Goal: Transaction & Acquisition: Purchase product/service

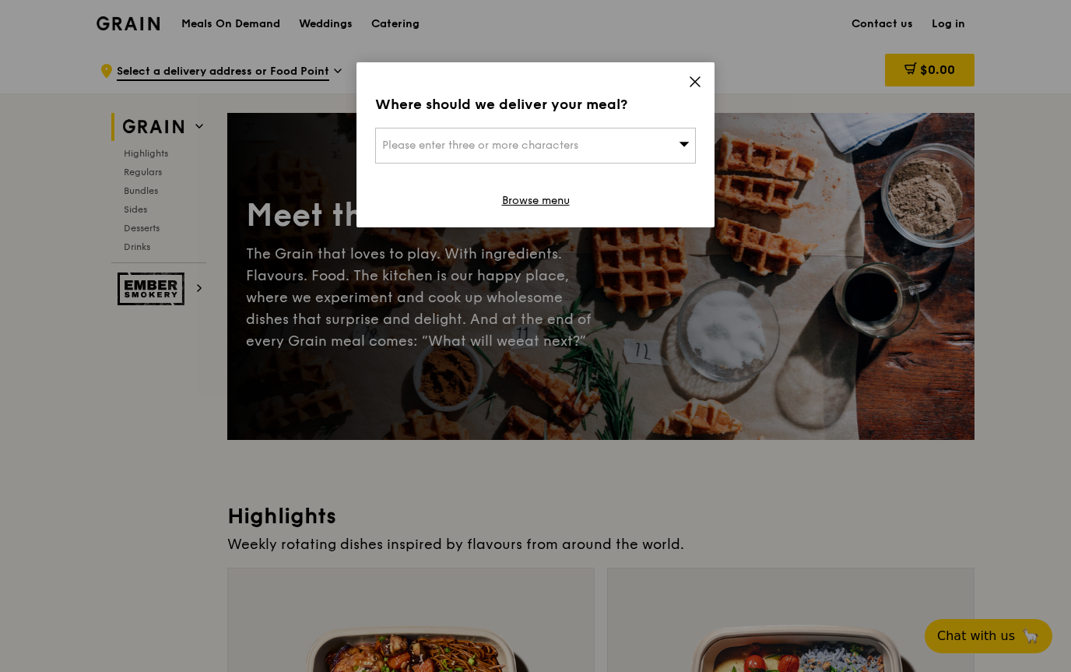
click at [633, 146] on div "Please enter three or more characters" at bounding box center [535, 146] width 321 height 36
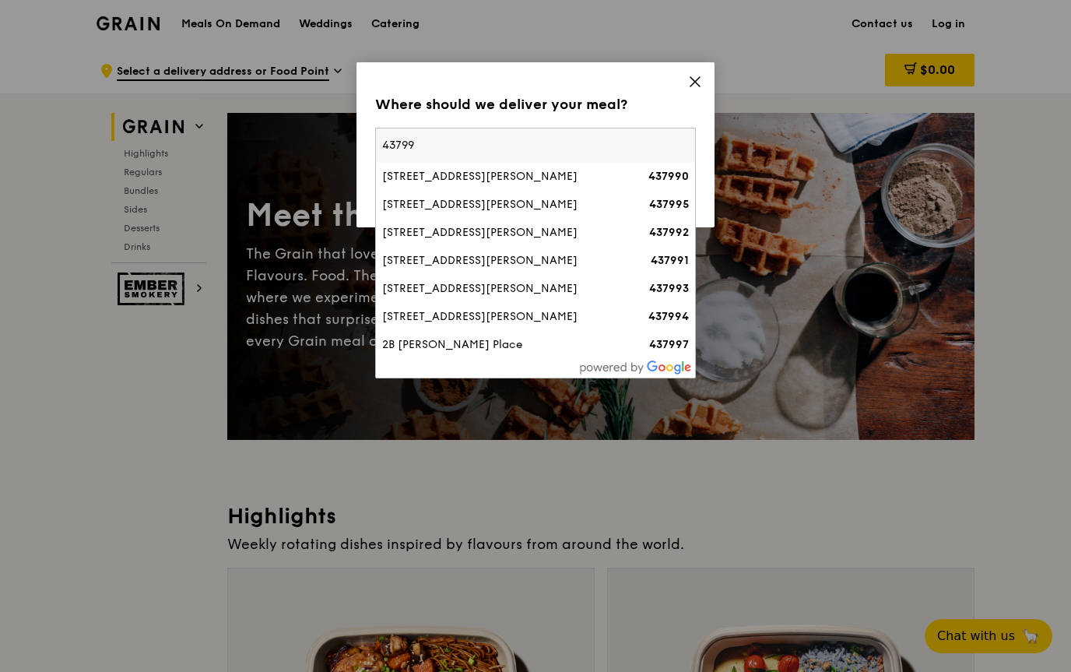
type input "437991"
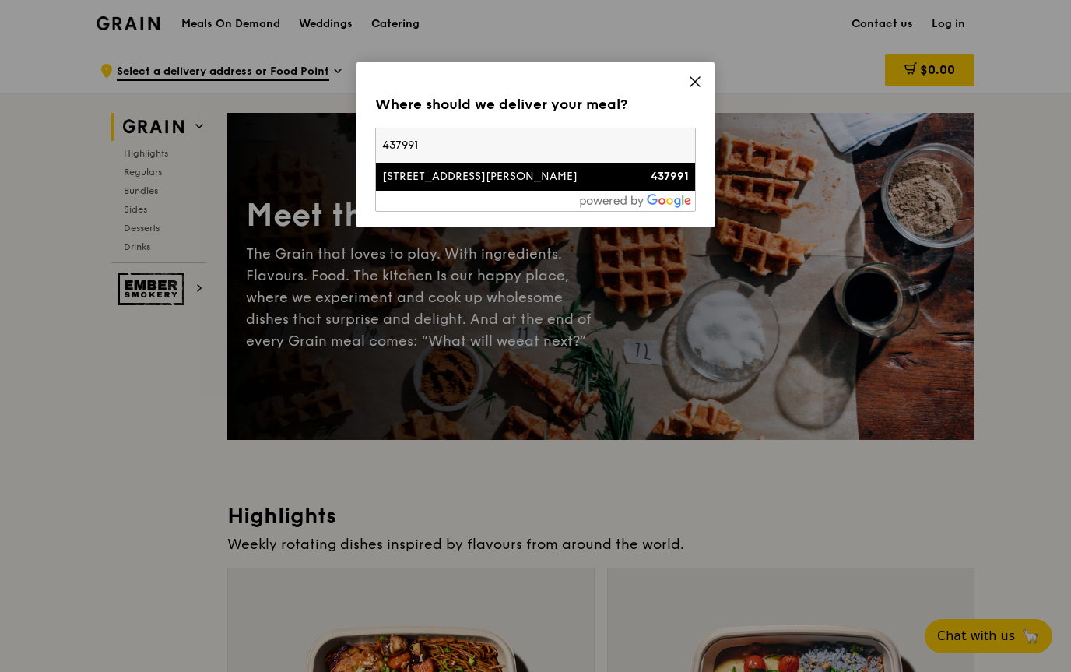
click at [618, 175] on div "437991" at bounding box center [650, 177] width 77 height 16
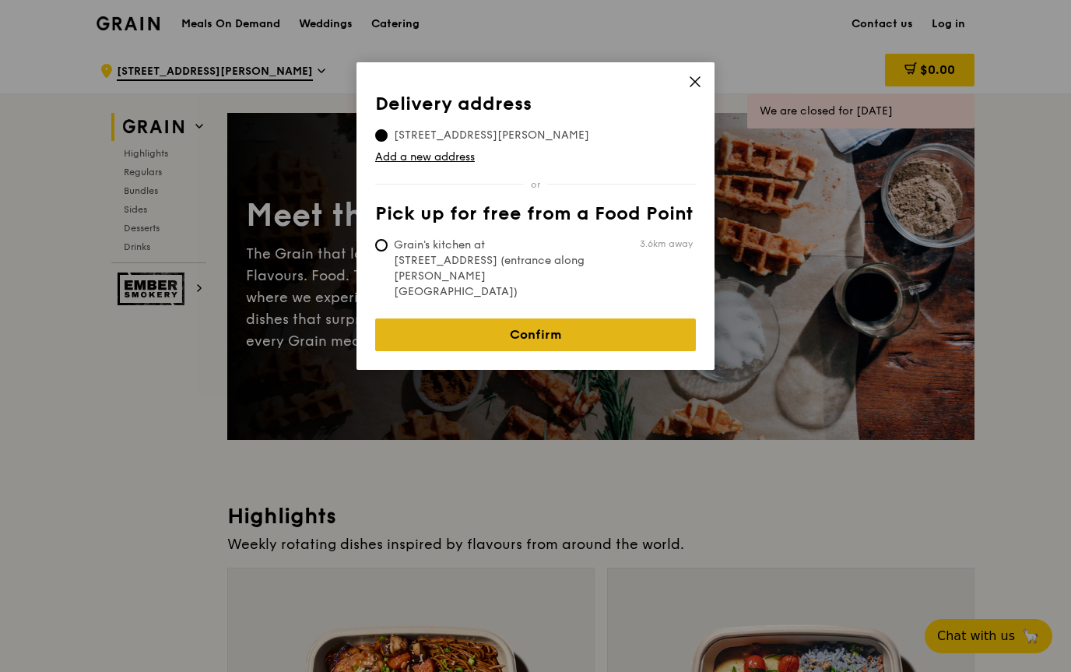
click at [641, 318] on link "Confirm" at bounding box center [535, 334] width 321 height 33
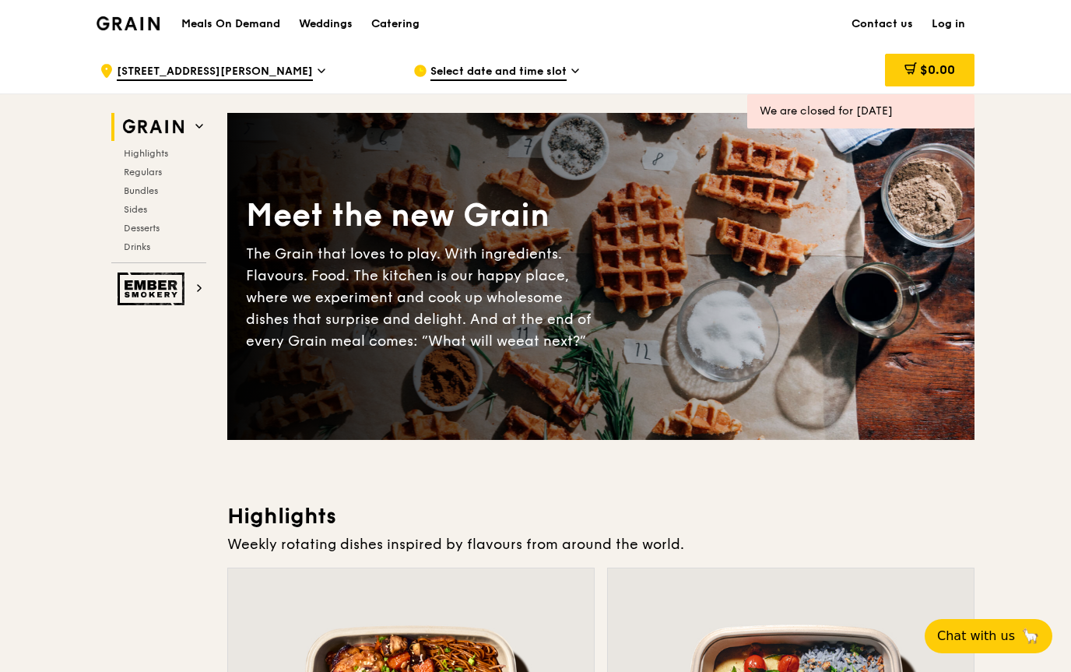
click at [552, 76] on span "Select date and time slot" at bounding box center [498, 72] width 136 height 17
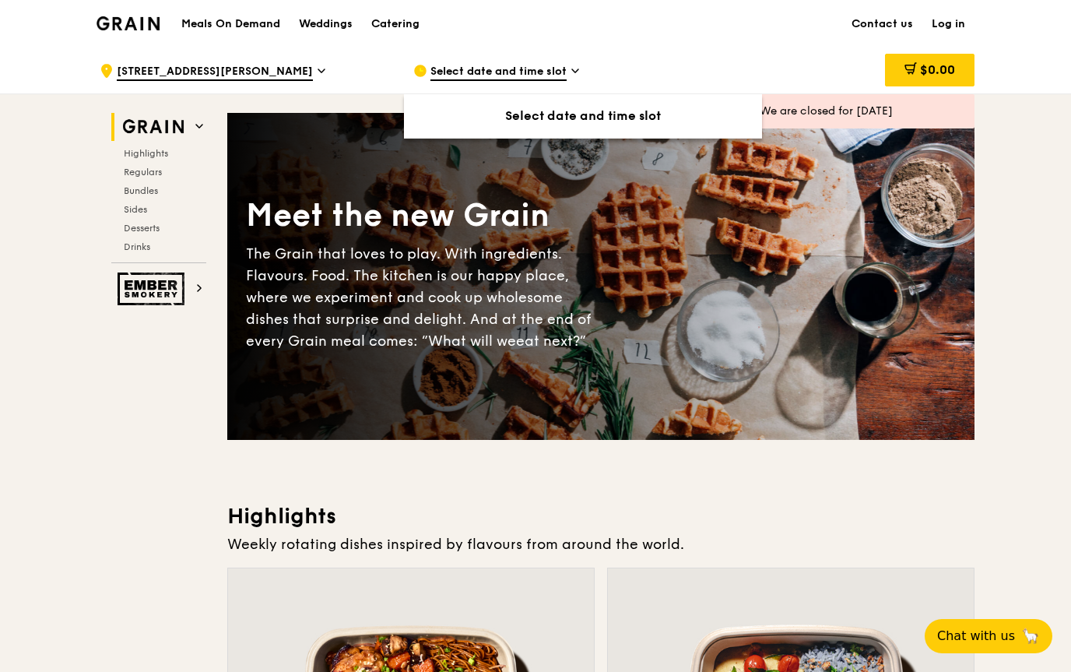
click at [927, 118] on div "We are closed for [DATE]" at bounding box center [860, 111] width 202 height 16
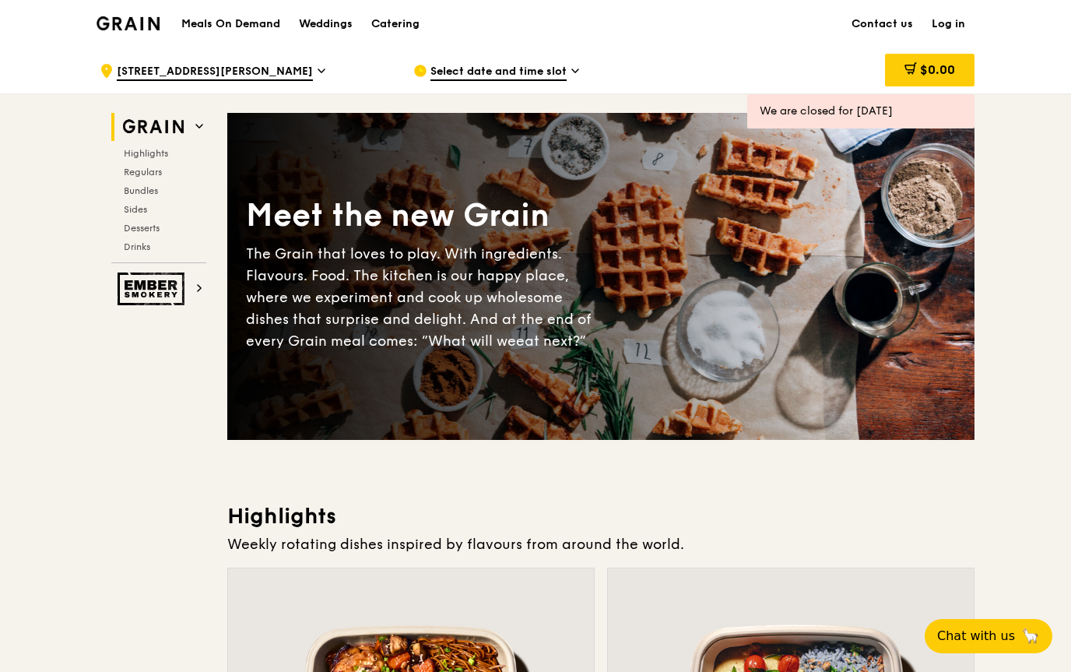
click at [559, 72] on span "Select date and time slot" at bounding box center [498, 72] width 136 height 17
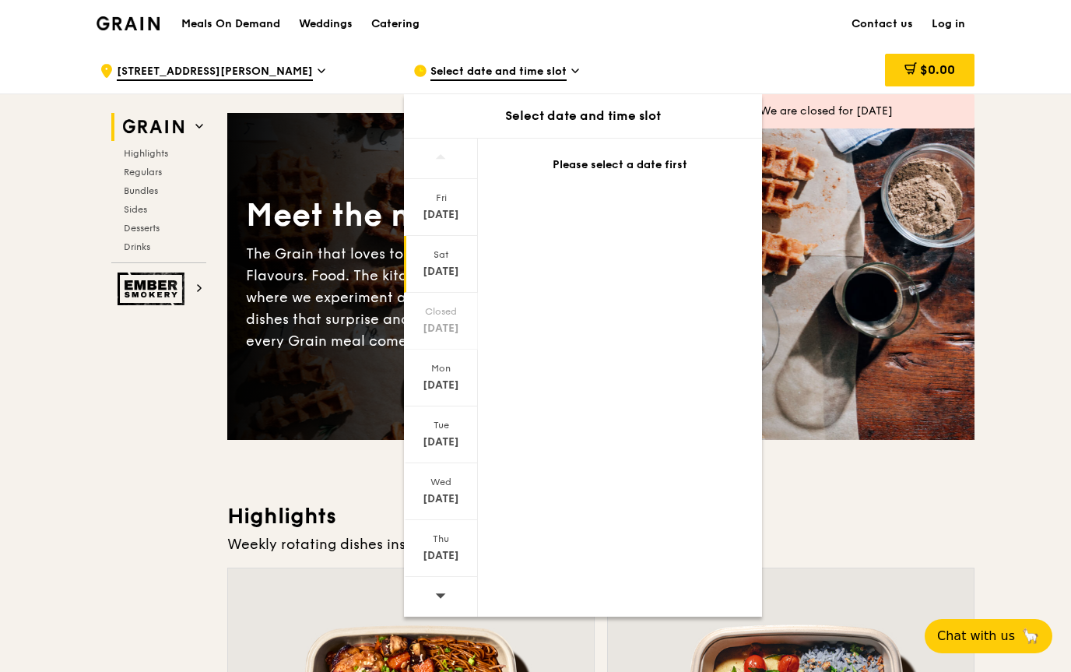
click at [468, 274] on div "[DATE]" at bounding box center [440, 272] width 69 height 16
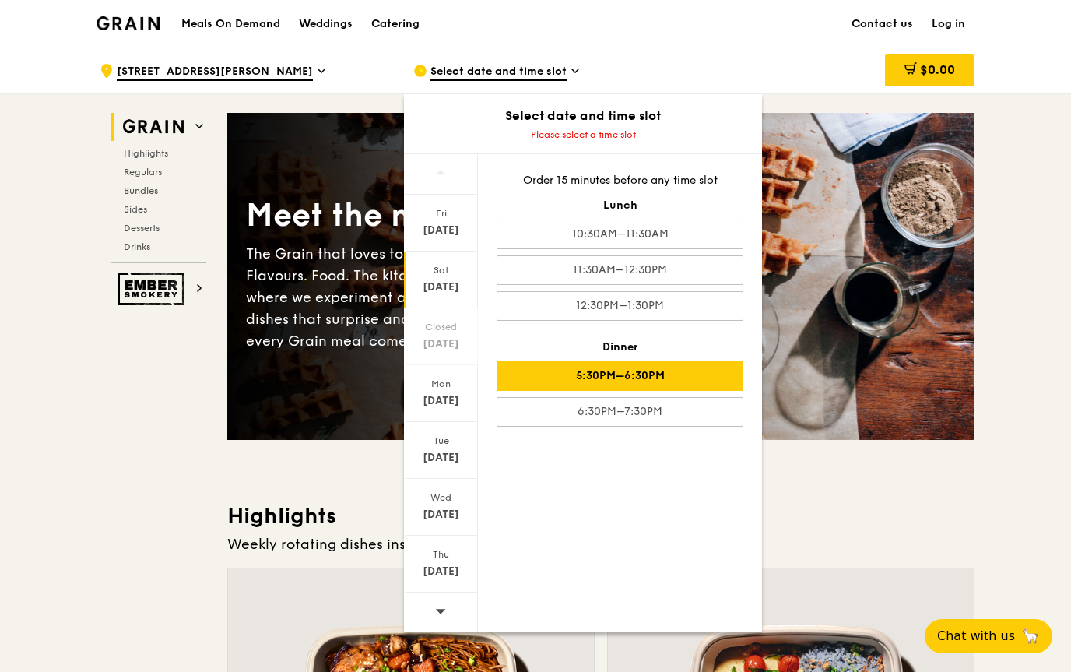
click at [723, 376] on div "5:30PM–6:30PM" at bounding box center [619, 376] width 247 height 30
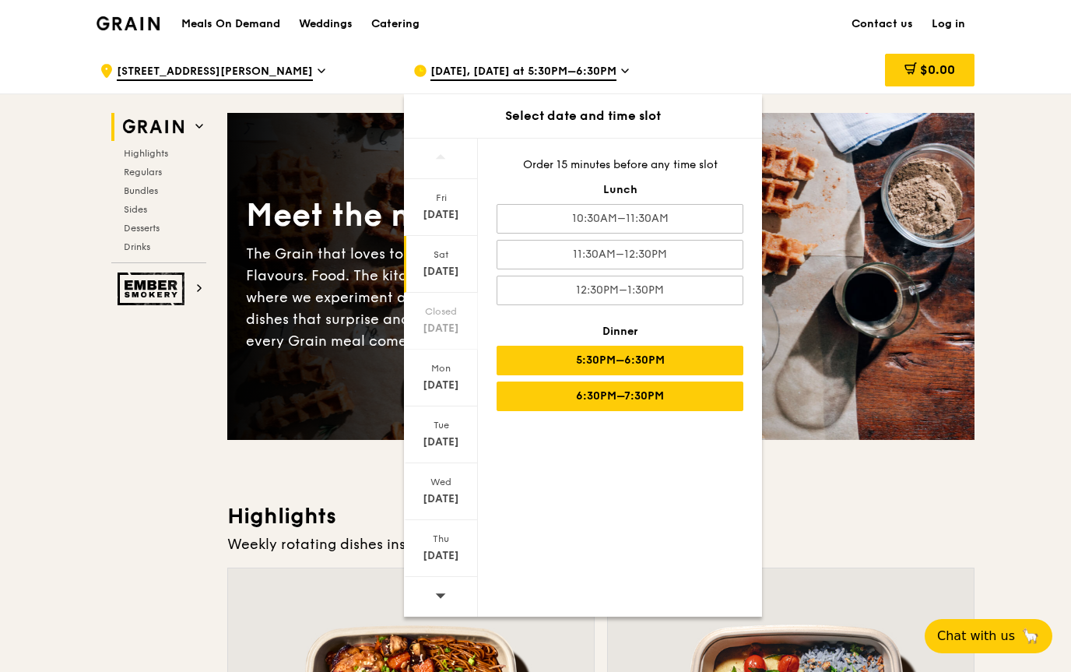
click at [711, 391] on div "6:30PM–7:30PM" at bounding box center [619, 396] width 247 height 30
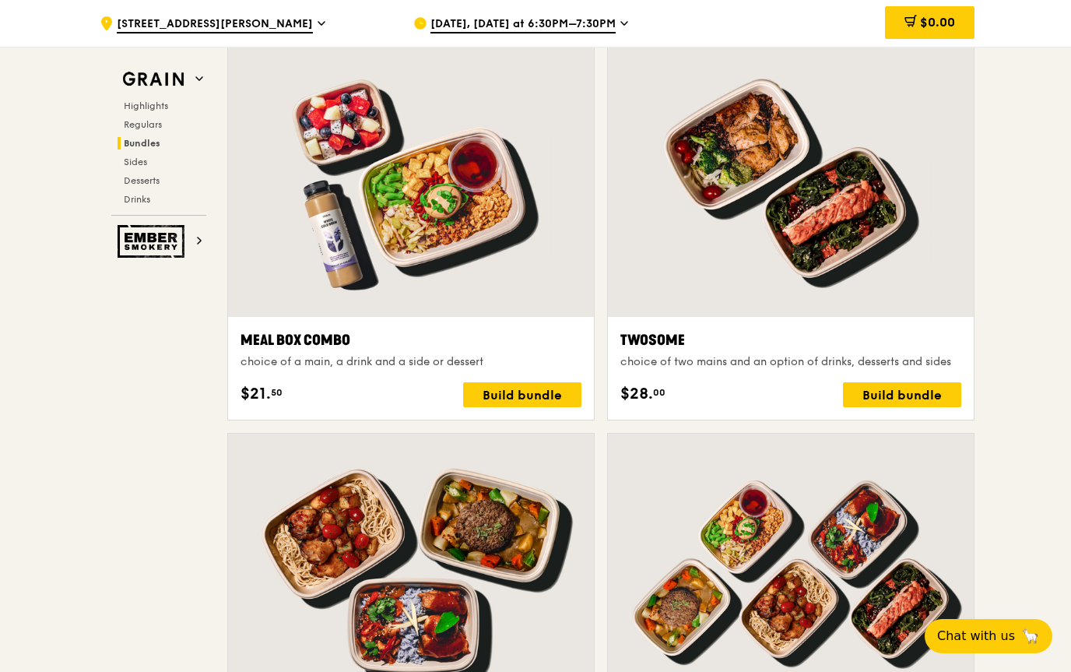
scroll to position [2307, 0]
click at [945, 401] on div "Build bundle" at bounding box center [902, 395] width 118 height 25
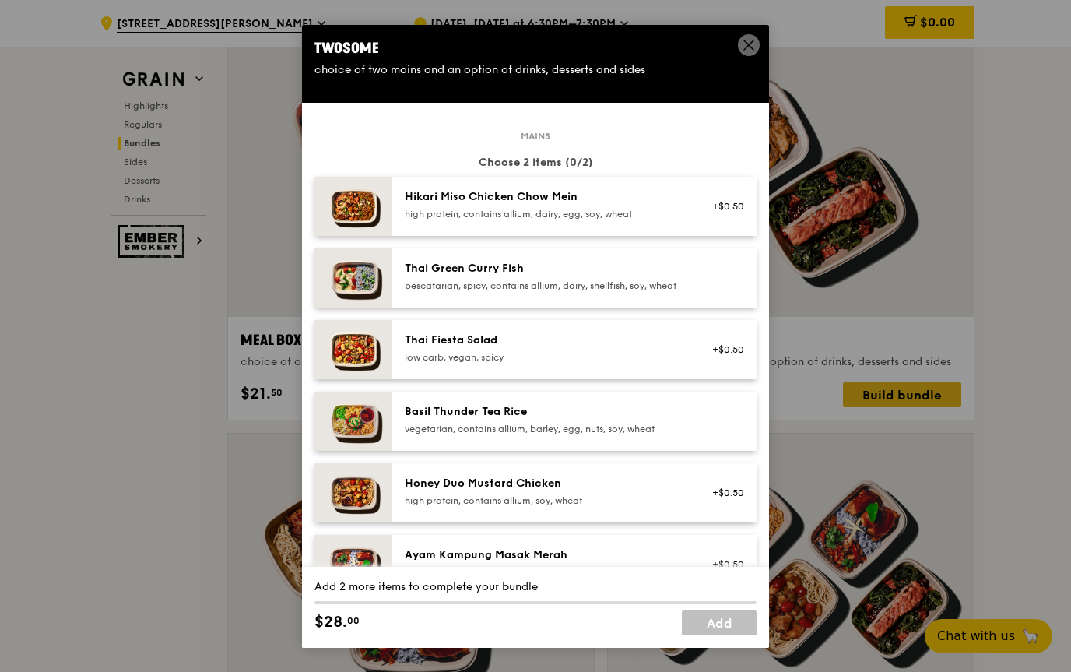
scroll to position [0, 0]
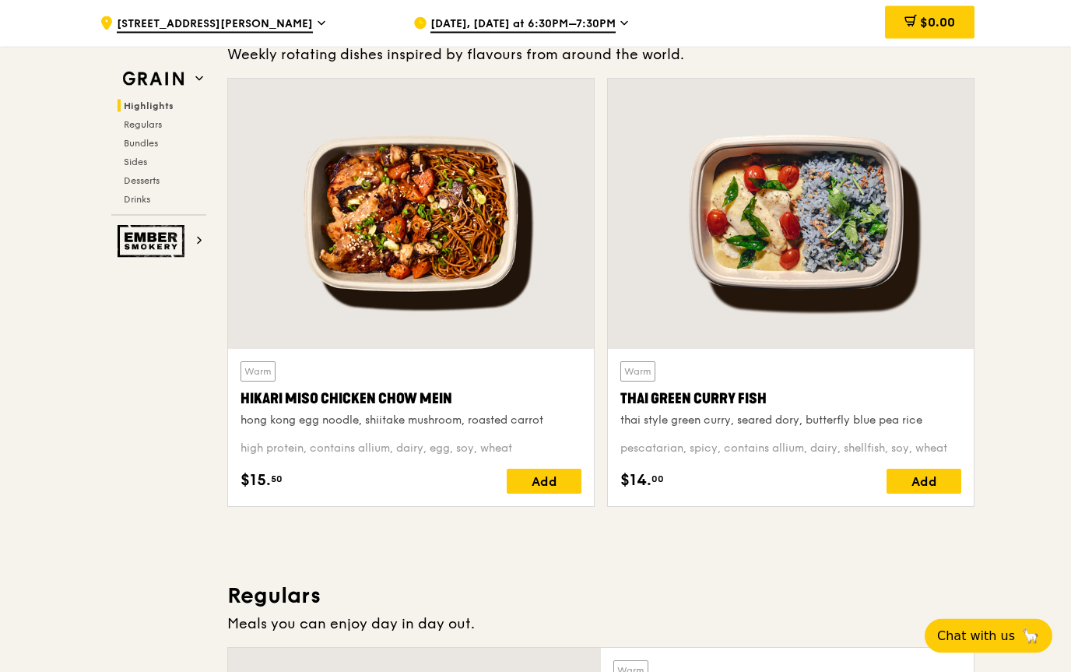
scroll to position [446, 0]
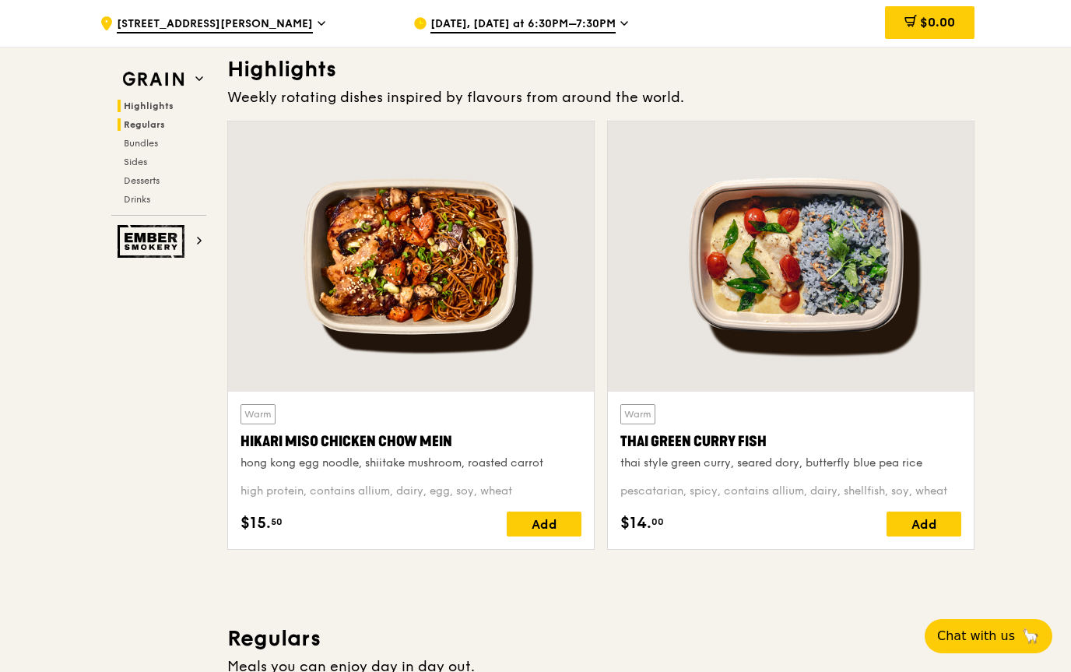
click at [135, 122] on span "Regulars" at bounding box center [144, 124] width 41 height 11
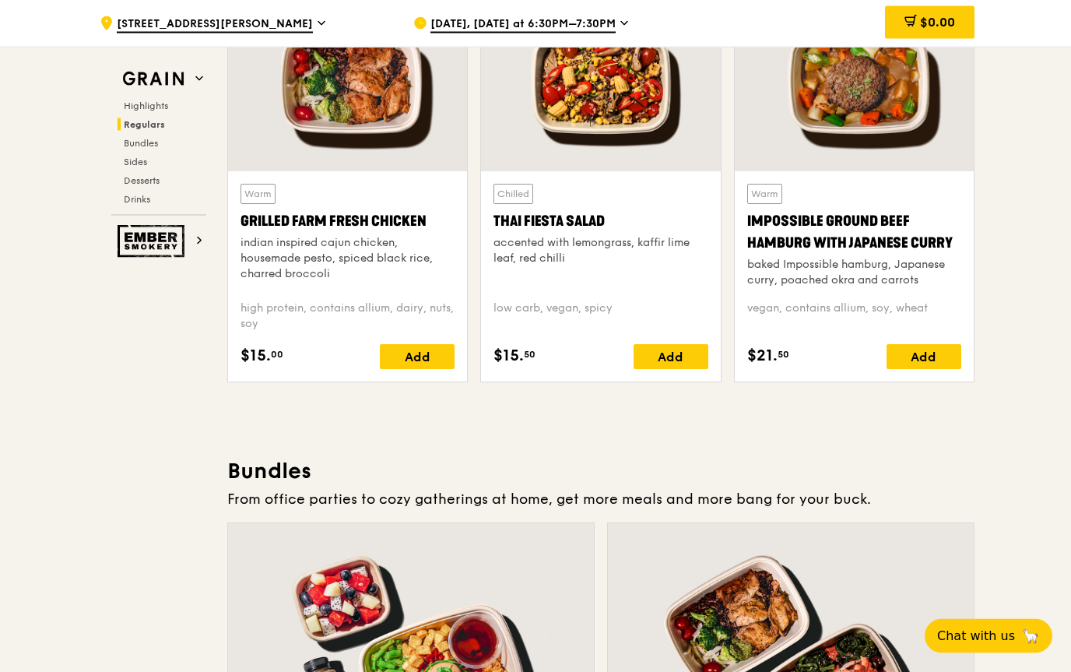
scroll to position [1831, 0]
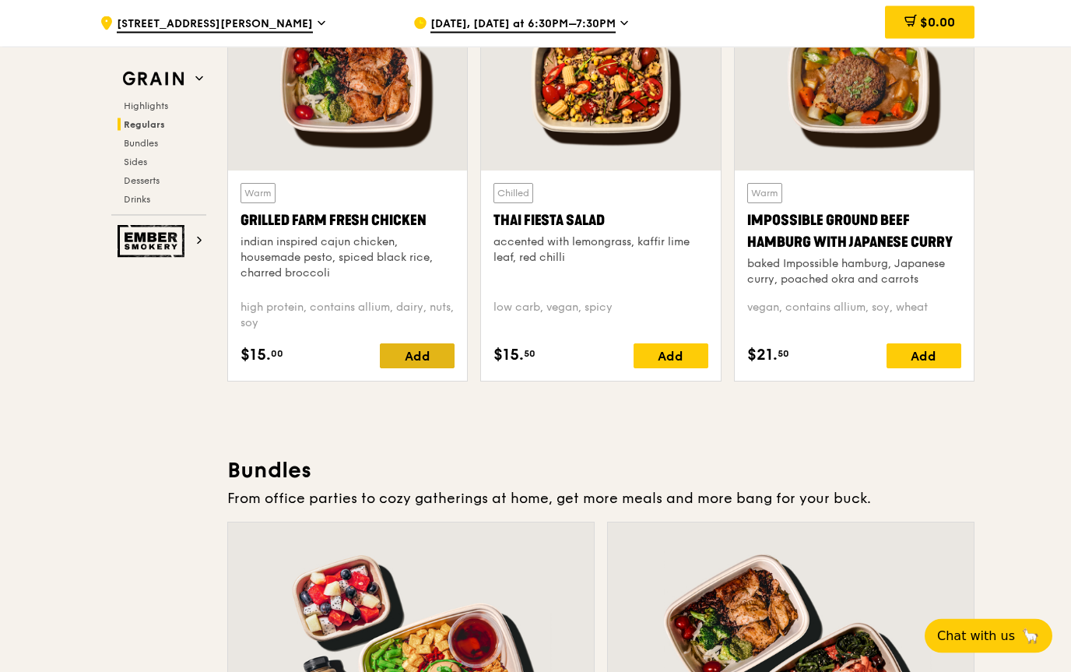
click at [426, 347] on div "Add" at bounding box center [417, 356] width 75 height 25
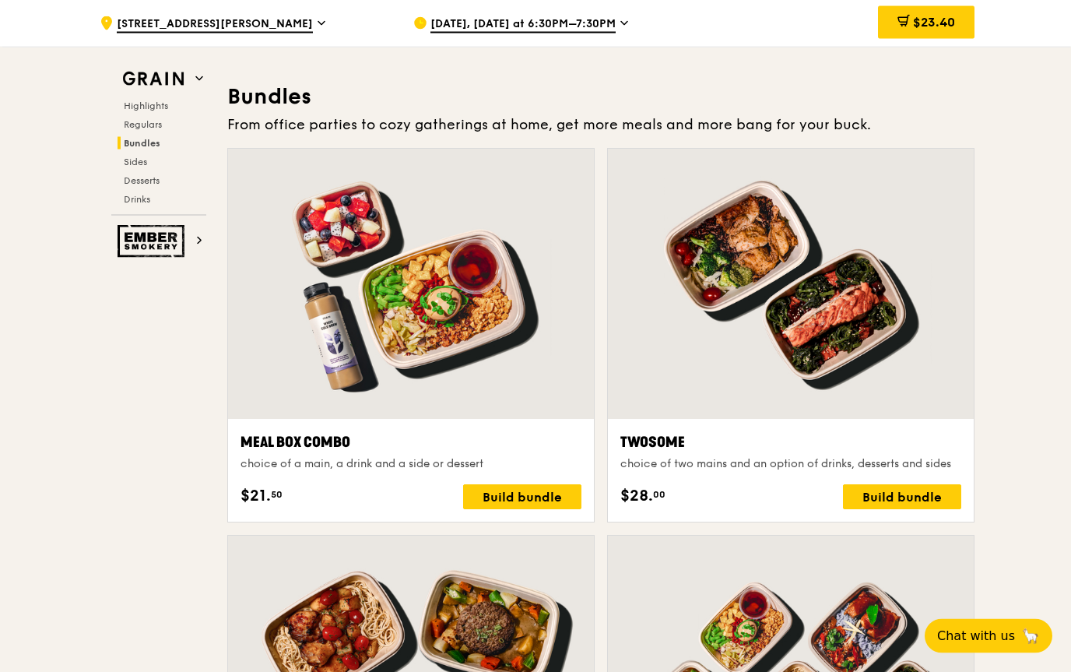
scroll to position [2145, 0]
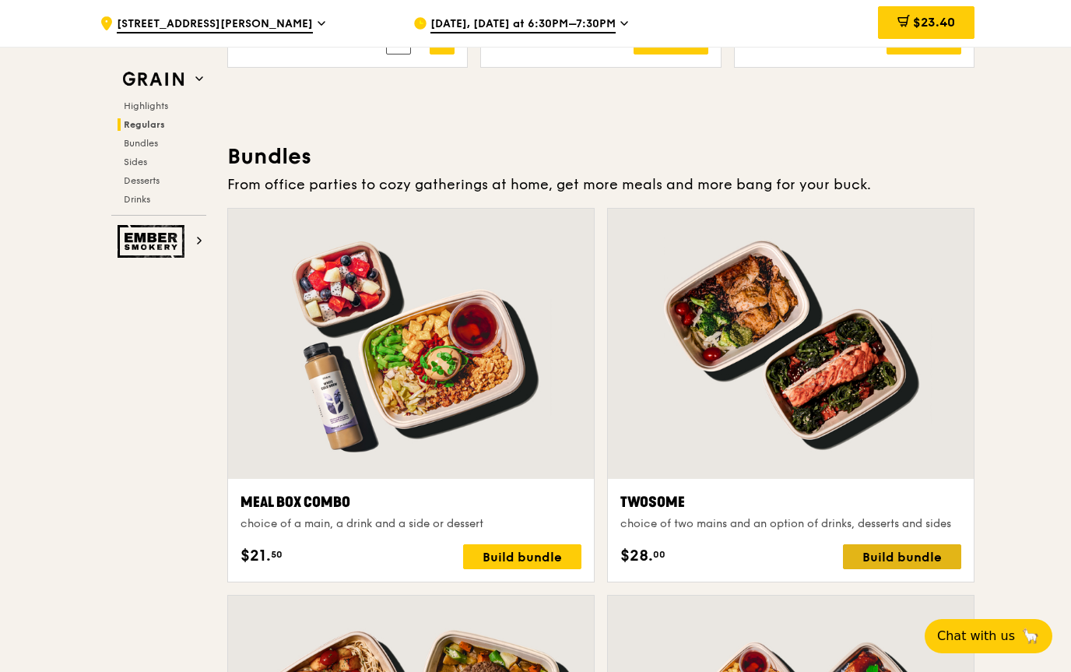
click at [896, 558] on div "Build bundle" at bounding box center [902, 556] width 118 height 25
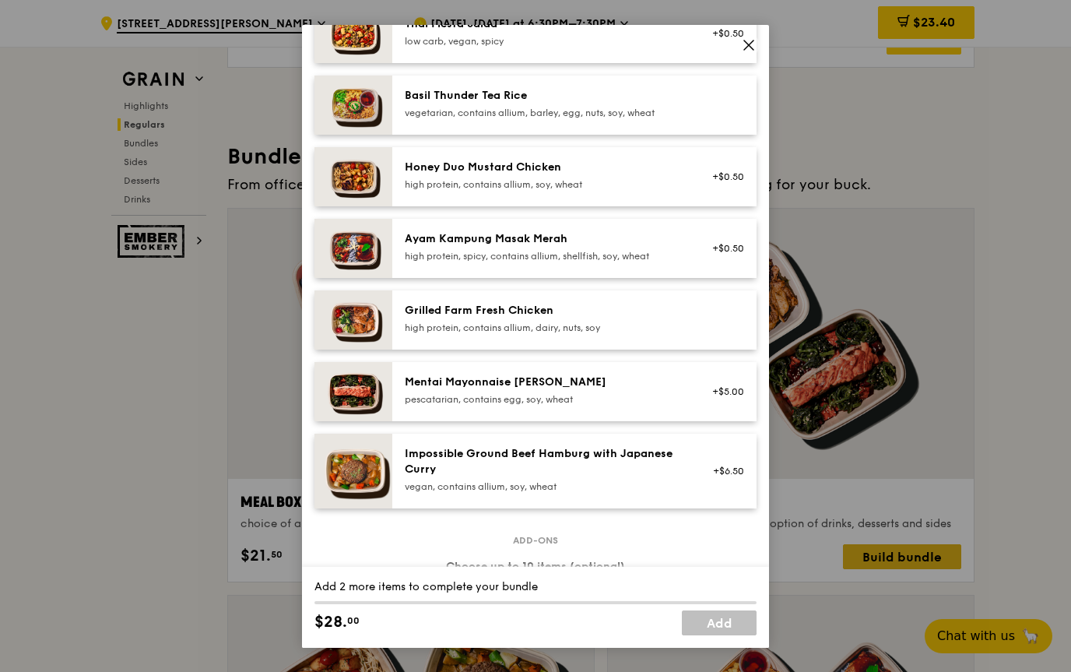
scroll to position [323, 0]
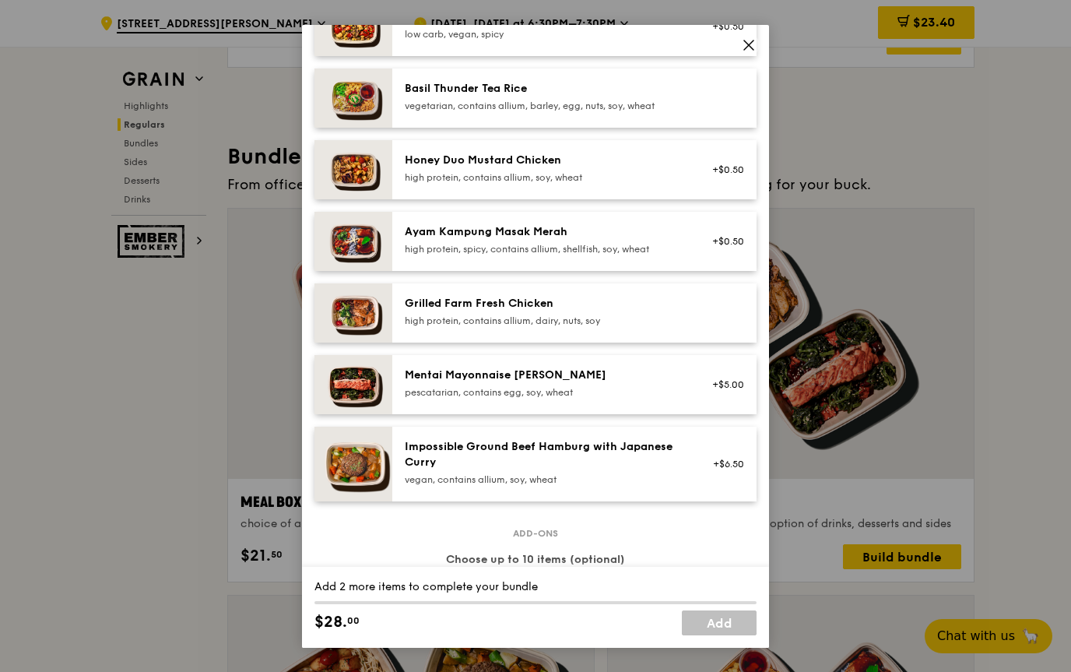
click at [613, 311] on div "Grilled Farm Fresh Chicken" at bounding box center [544, 304] width 279 height 16
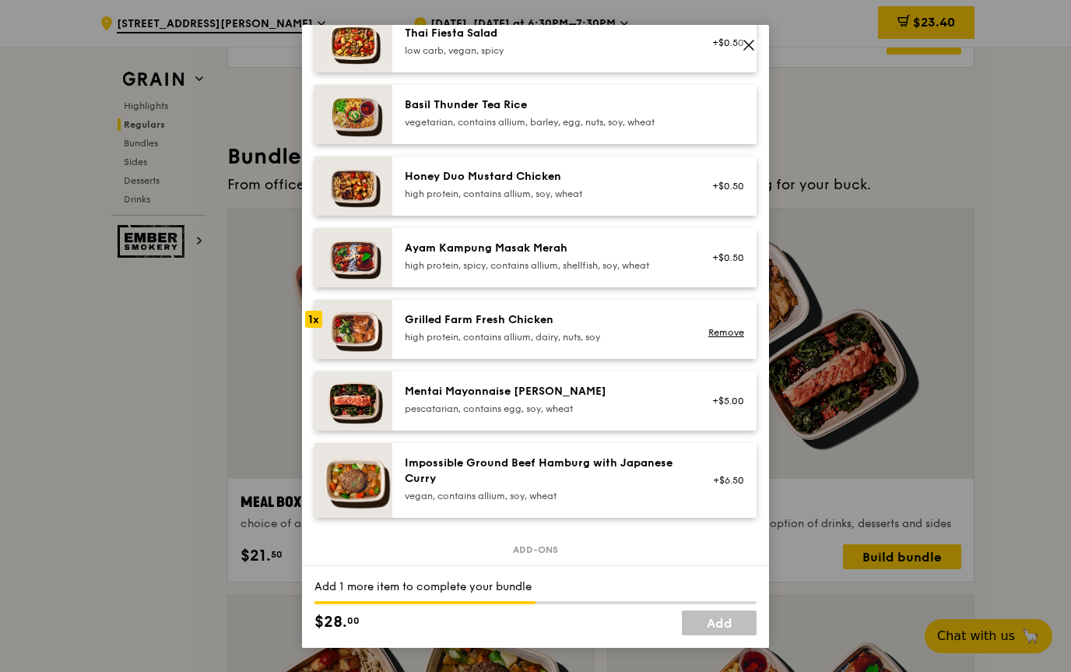
scroll to position [270, 0]
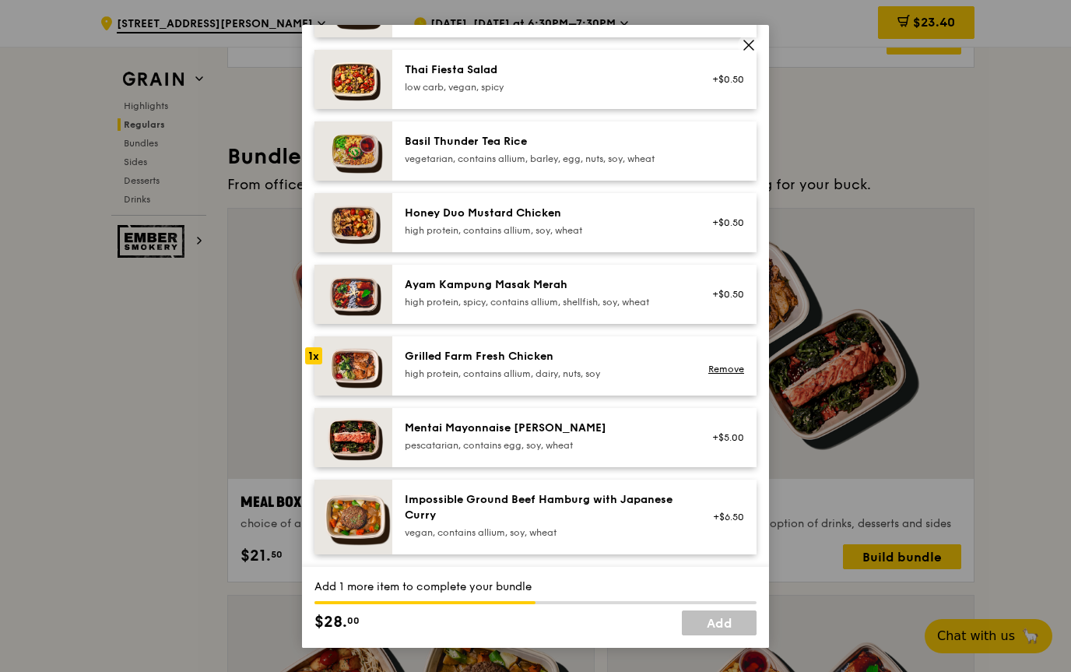
click at [658, 165] on div "vegetarian, contains allium, barley, egg, nuts, soy, wheat" at bounding box center [544, 159] width 279 height 12
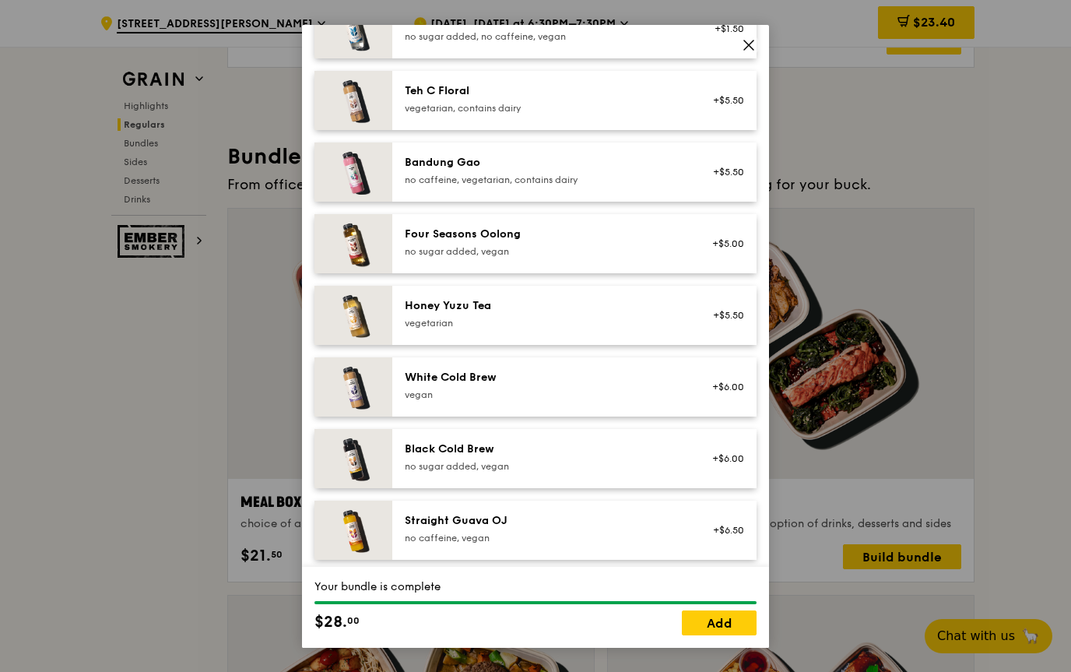
scroll to position [1697, 0]
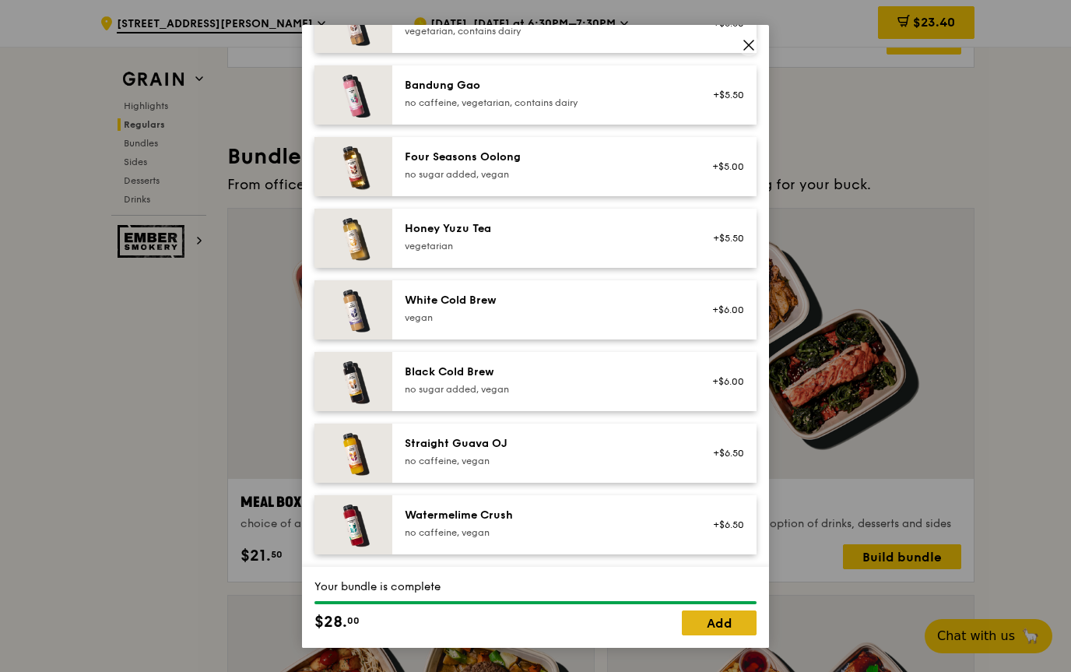
click at [730, 635] on link "Add" at bounding box center [719, 622] width 75 height 25
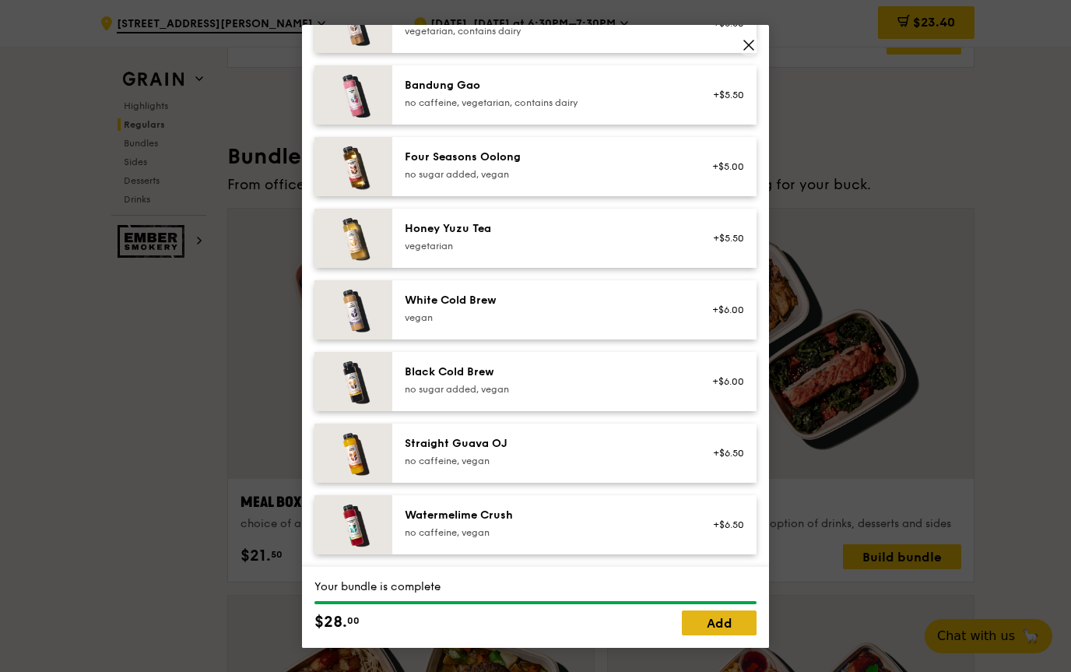
scroll to position [1775, 0]
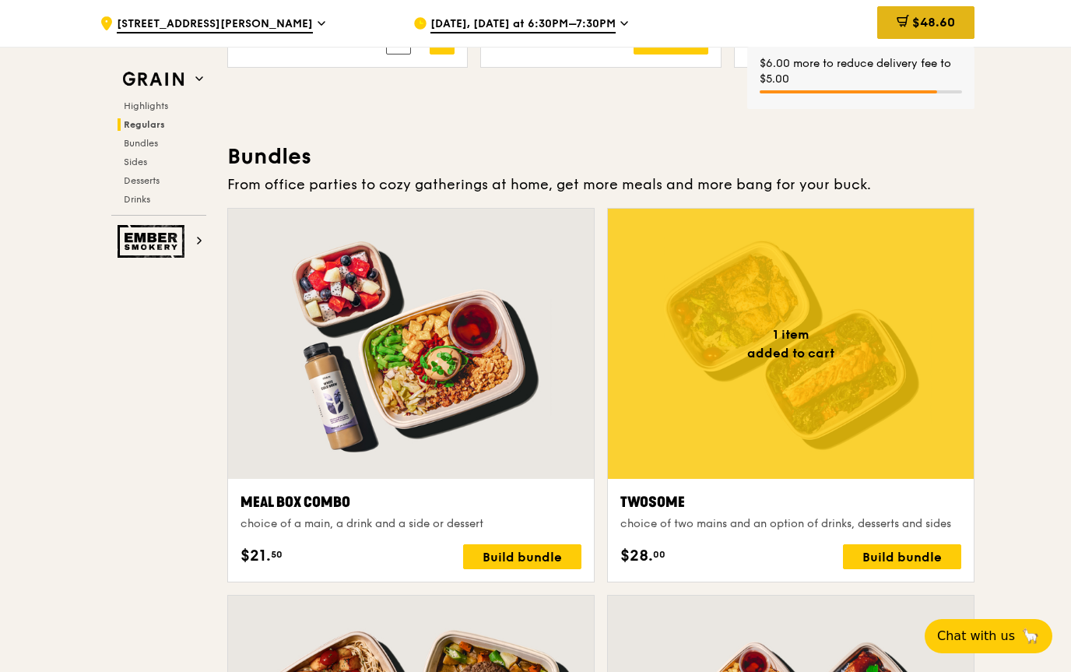
click at [952, 28] on span "$48.60" at bounding box center [933, 22] width 43 height 15
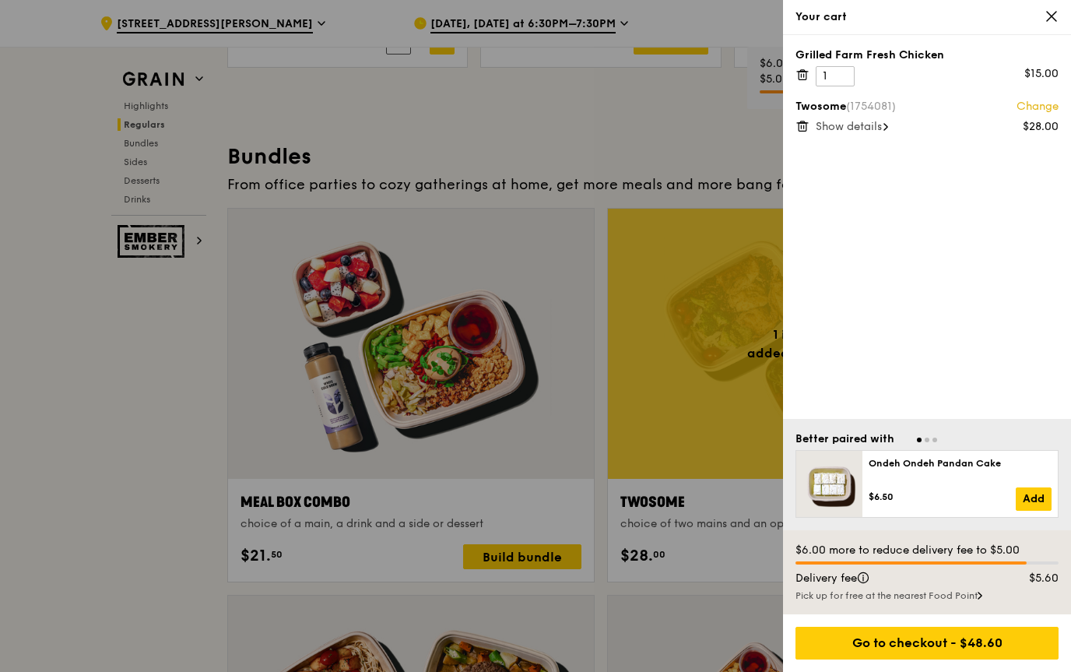
click at [809, 68] on icon at bounding box center [802, 75] width 14 height 14
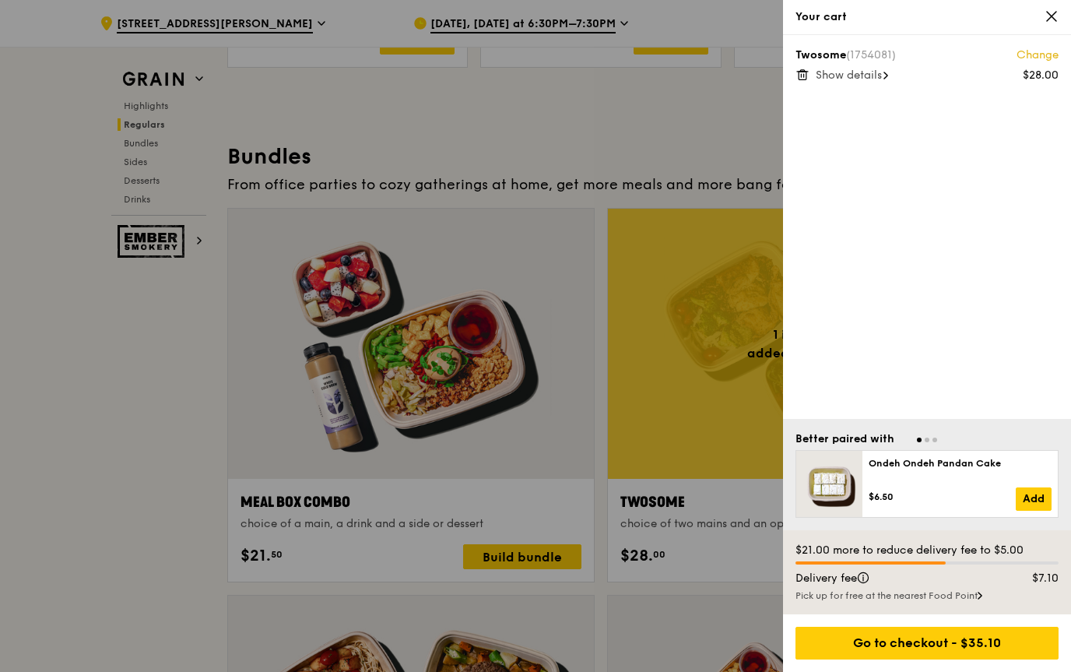
click at [691, 622] on div at bounding box center [535, 336] width 1071 height 672
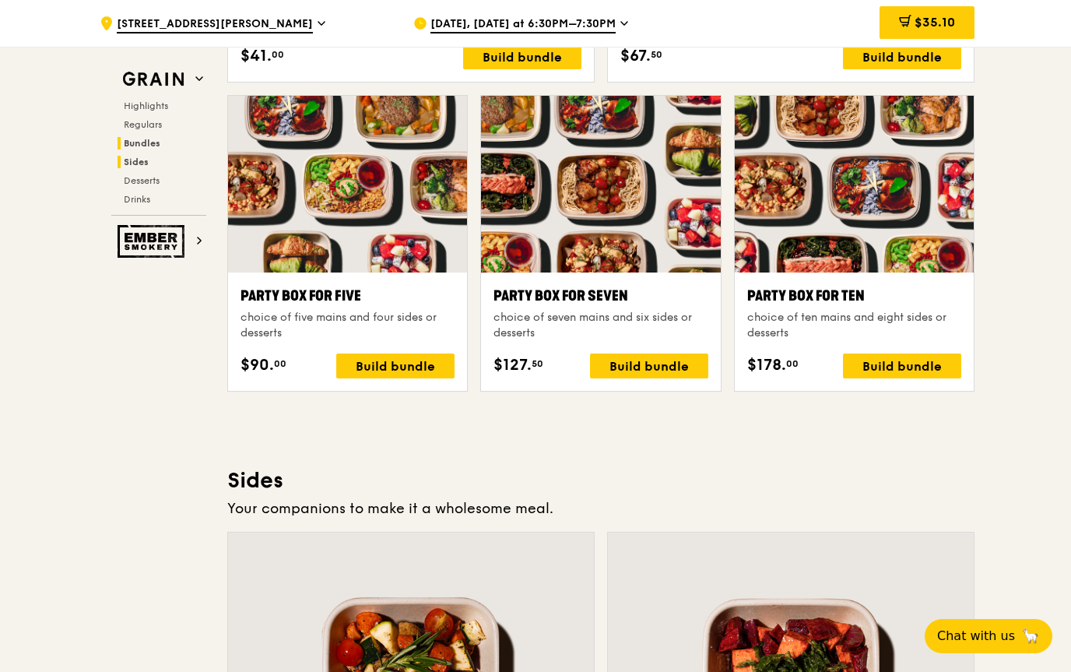
click at [136, 166] on span "Sides" at bounding box center [136, 161] width 25 height 11
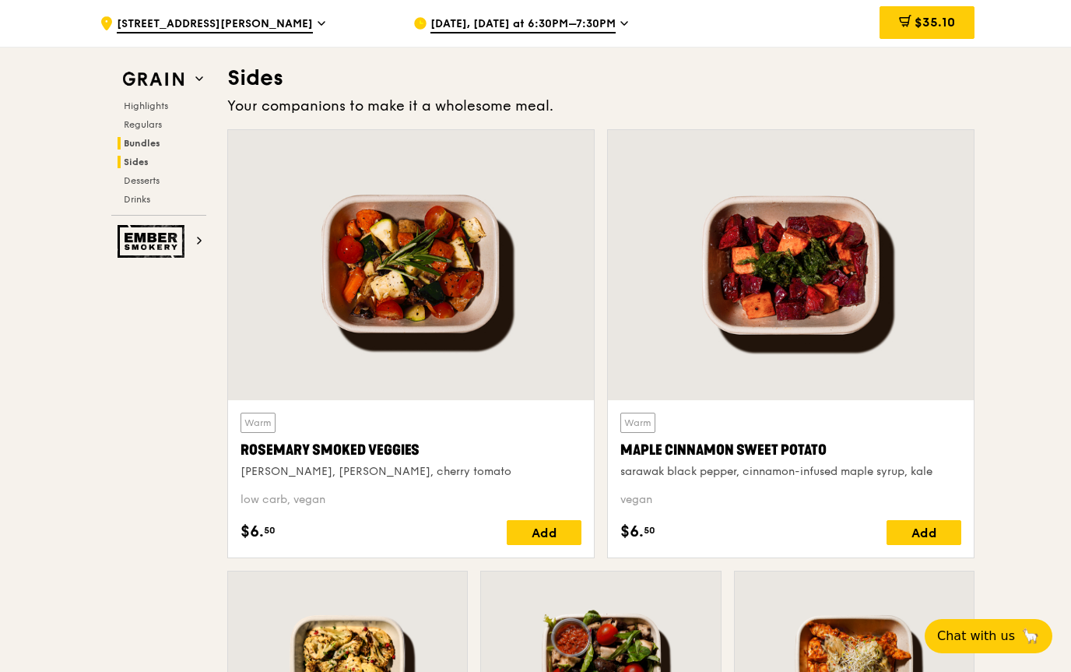
scroll to position [3451, 0]
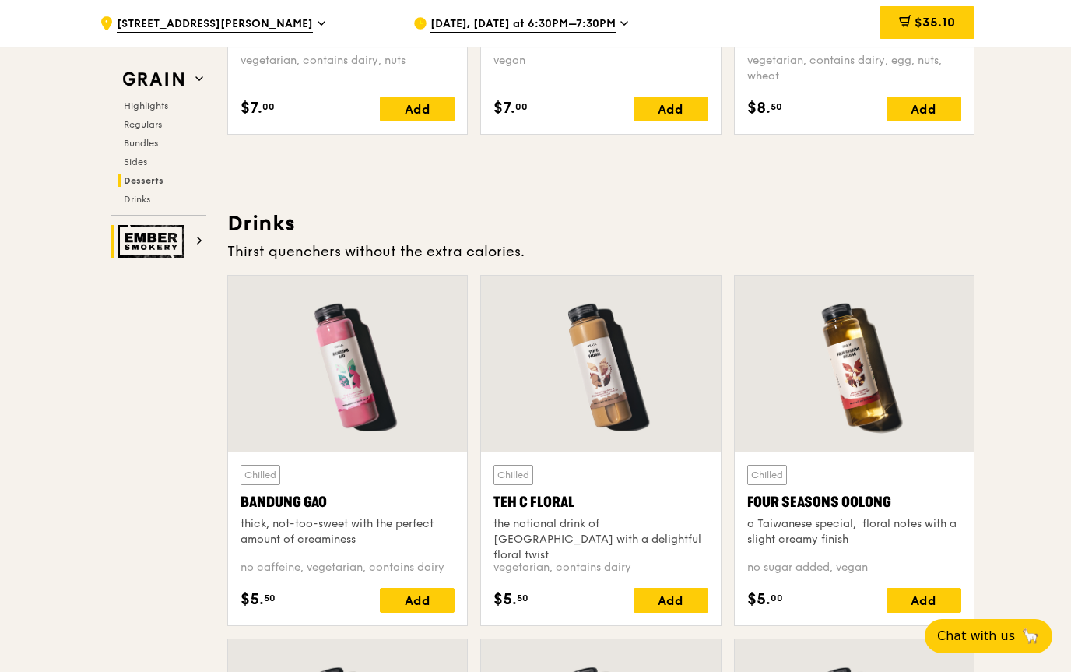
click at [156, 244] on img at bounding box center [154, 241] width 72 height 33
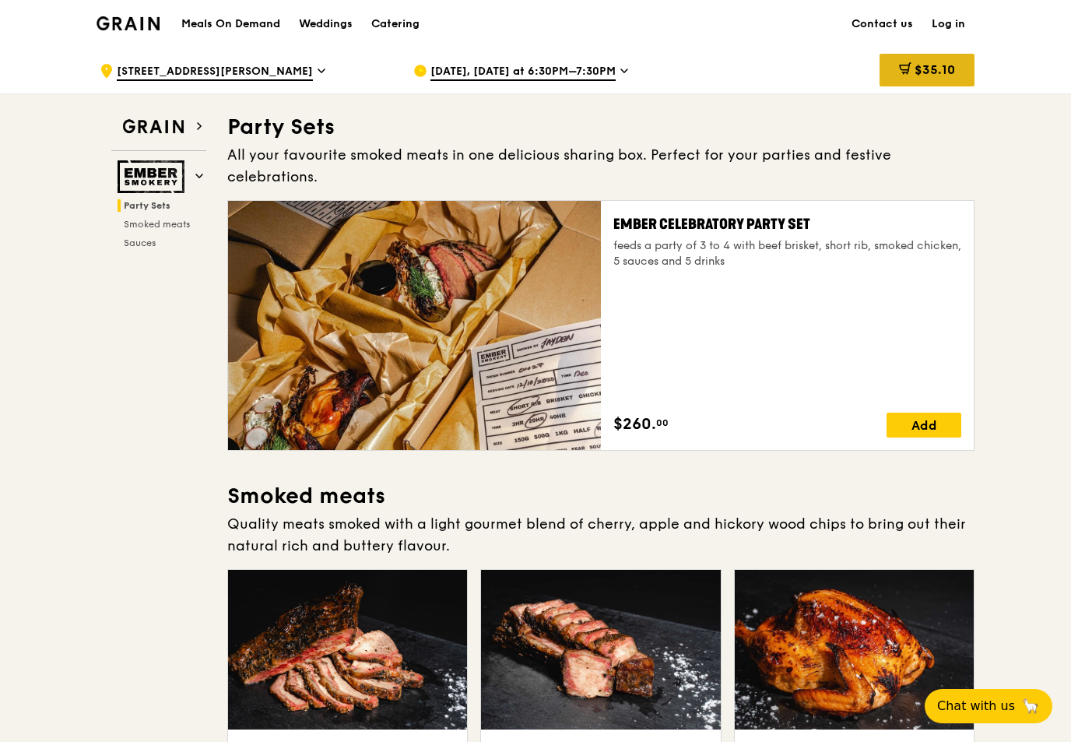
click at [959, 65] on div "$35.10" at bounding box center [926, 70] width 95 height 33
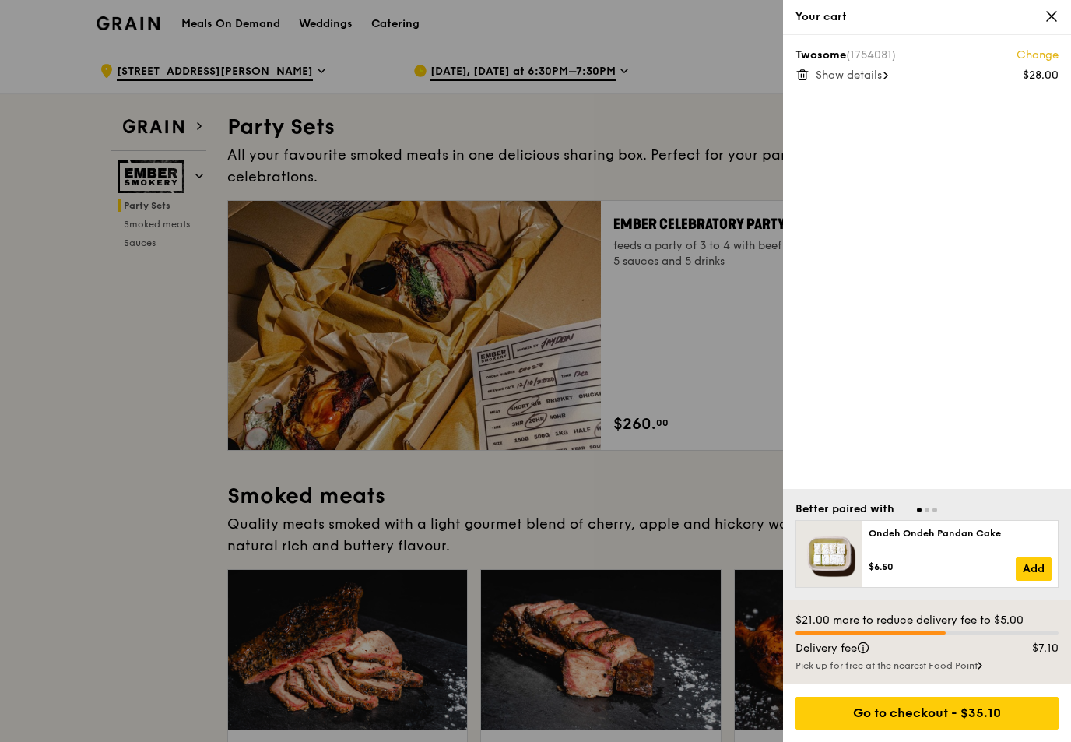
click at [793, 86] on div "Twosome (1754081) Change $28.00 Show details" at bounding box center [927, 262] width 288 height 454
click at [805, 76] on icon at bounding box center [802, 75] width 14 height 14
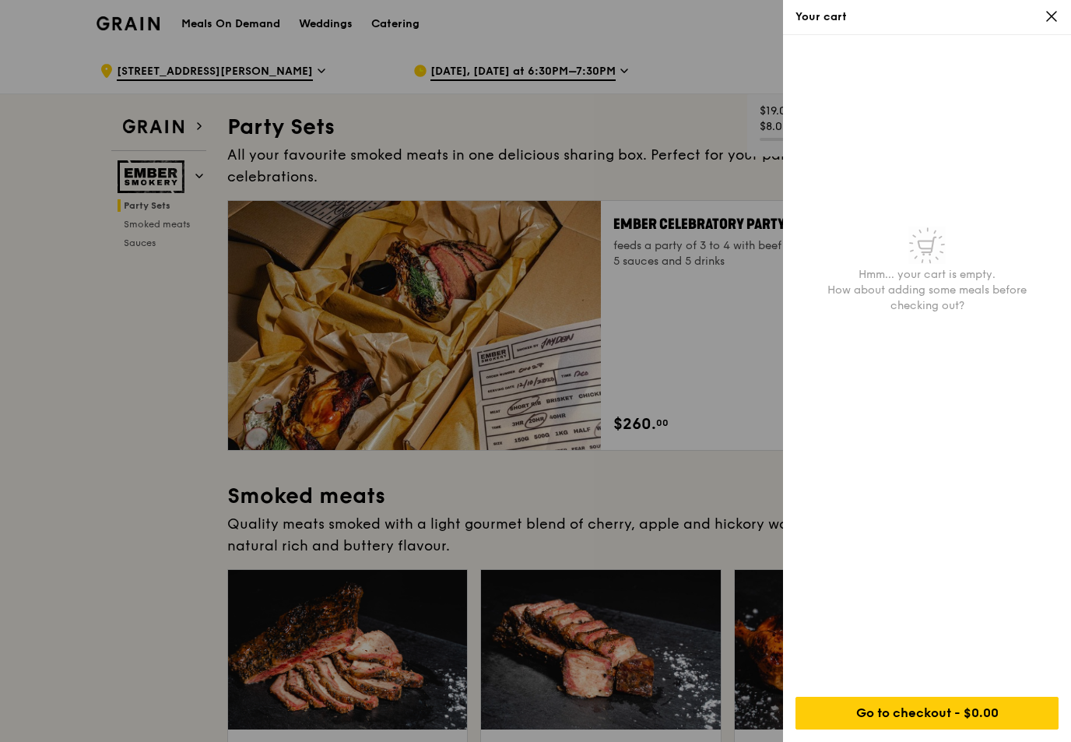
click at [1051, 22] on icon at bounding box center [1051, 16] width 14 height 14
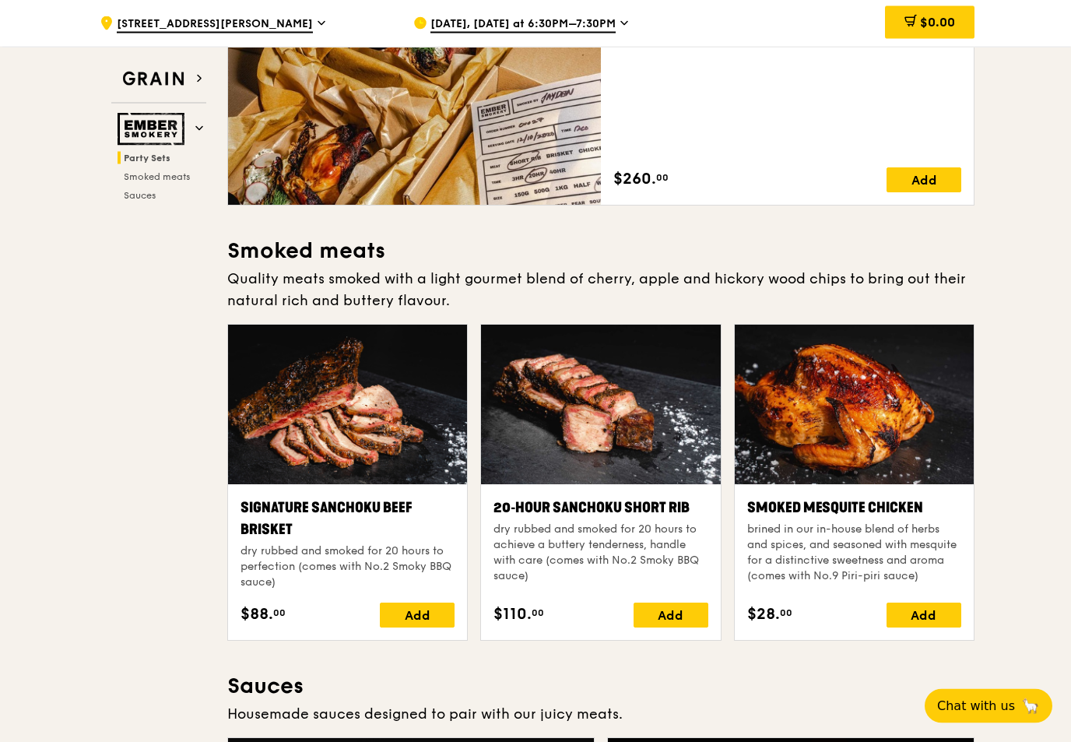
scroll to position [244, 0]
